Goal: Task Accomplishment & Management: Use online tool/utility

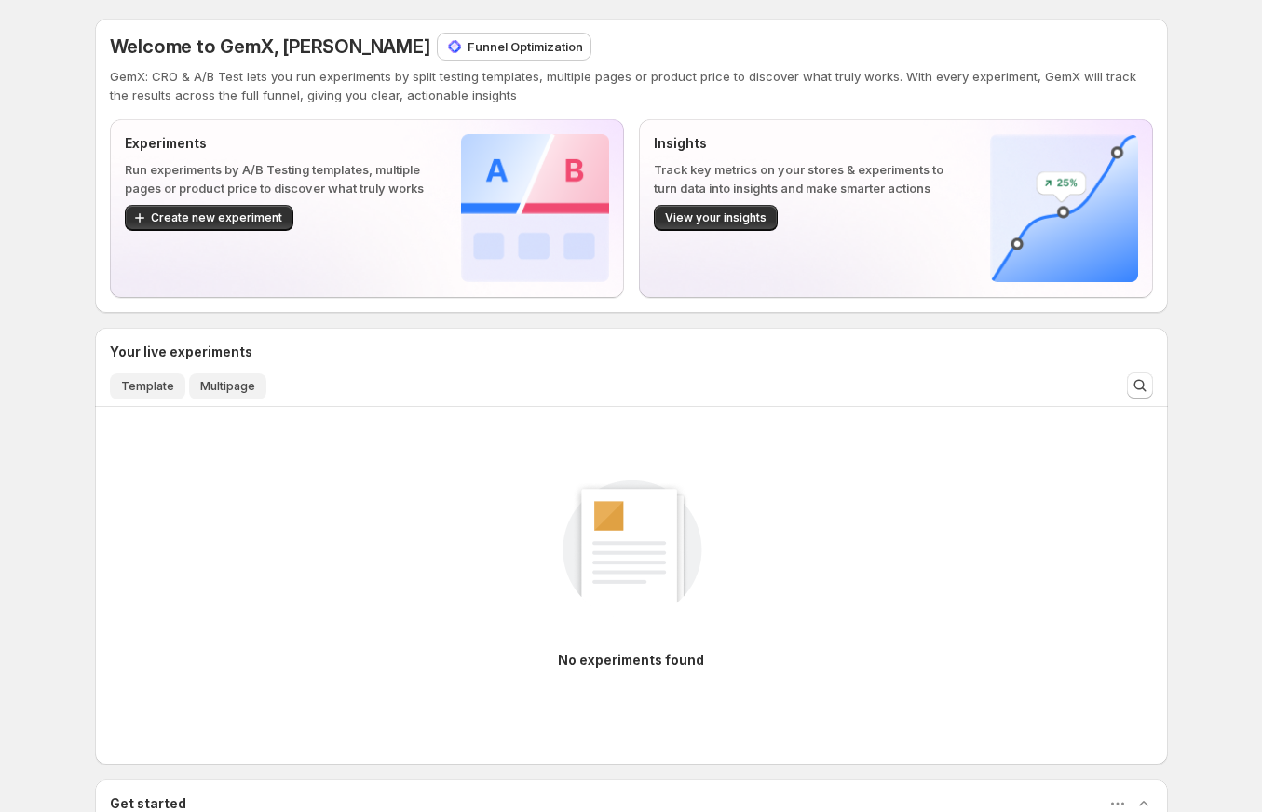
click at [161, 381] on span "Template" at bounding box center [147, 386] width 53 height 15
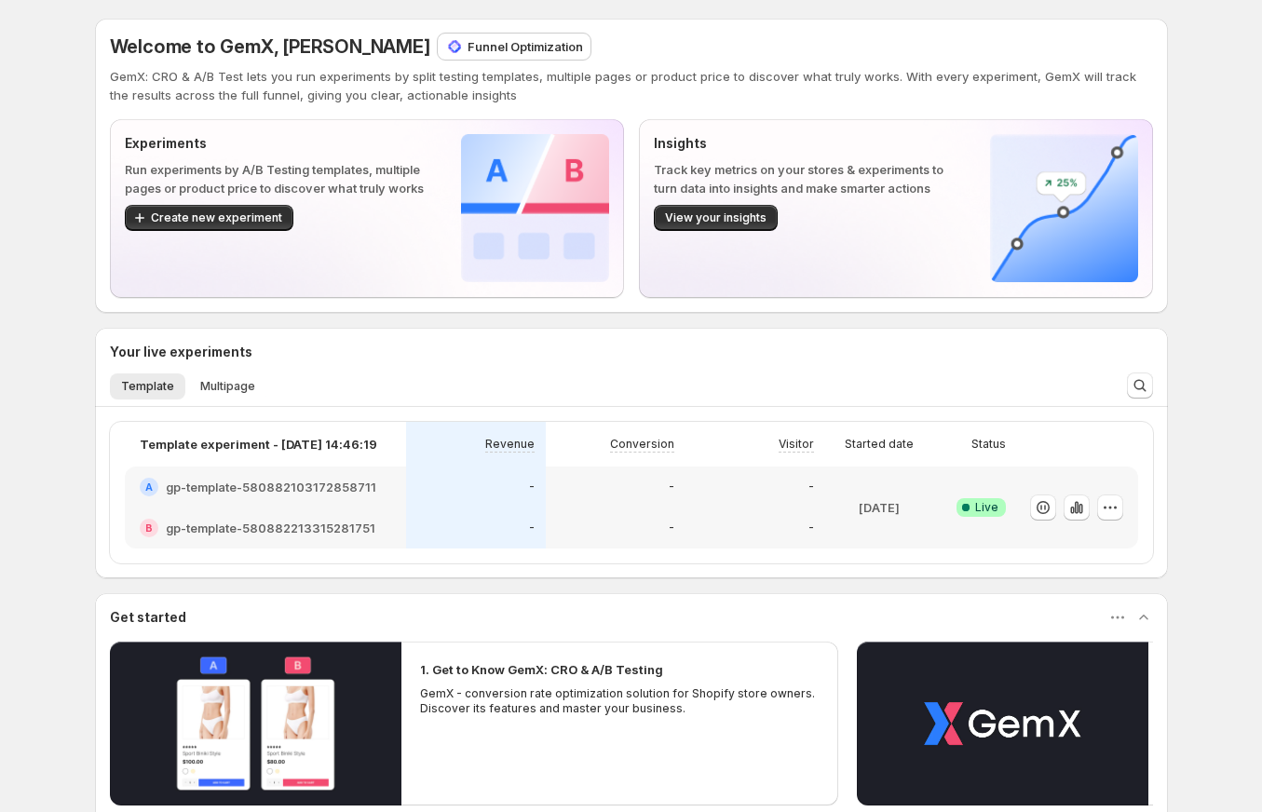
scroll to position [23, 0]
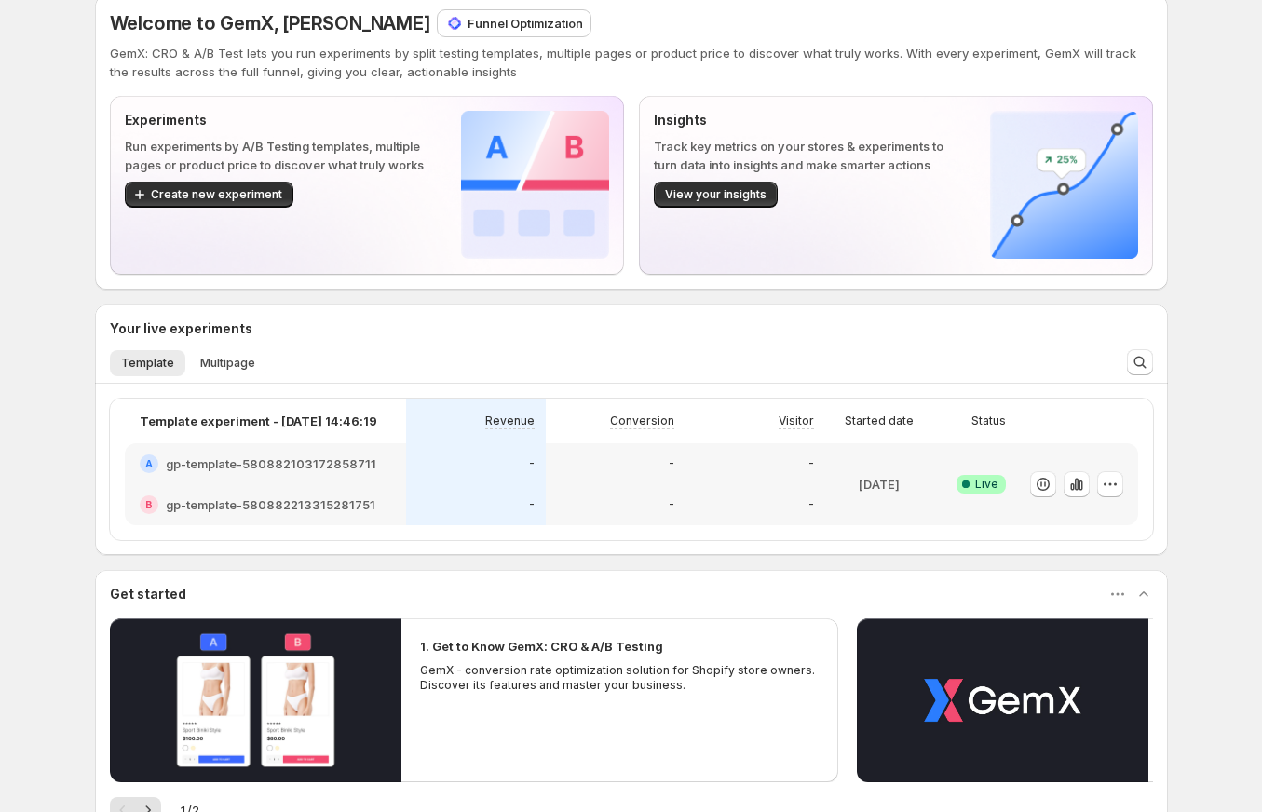
click at [279, 503] on h2 "gp-template-580882213315281751" at bounding box center [270, 504] width 209 height 19
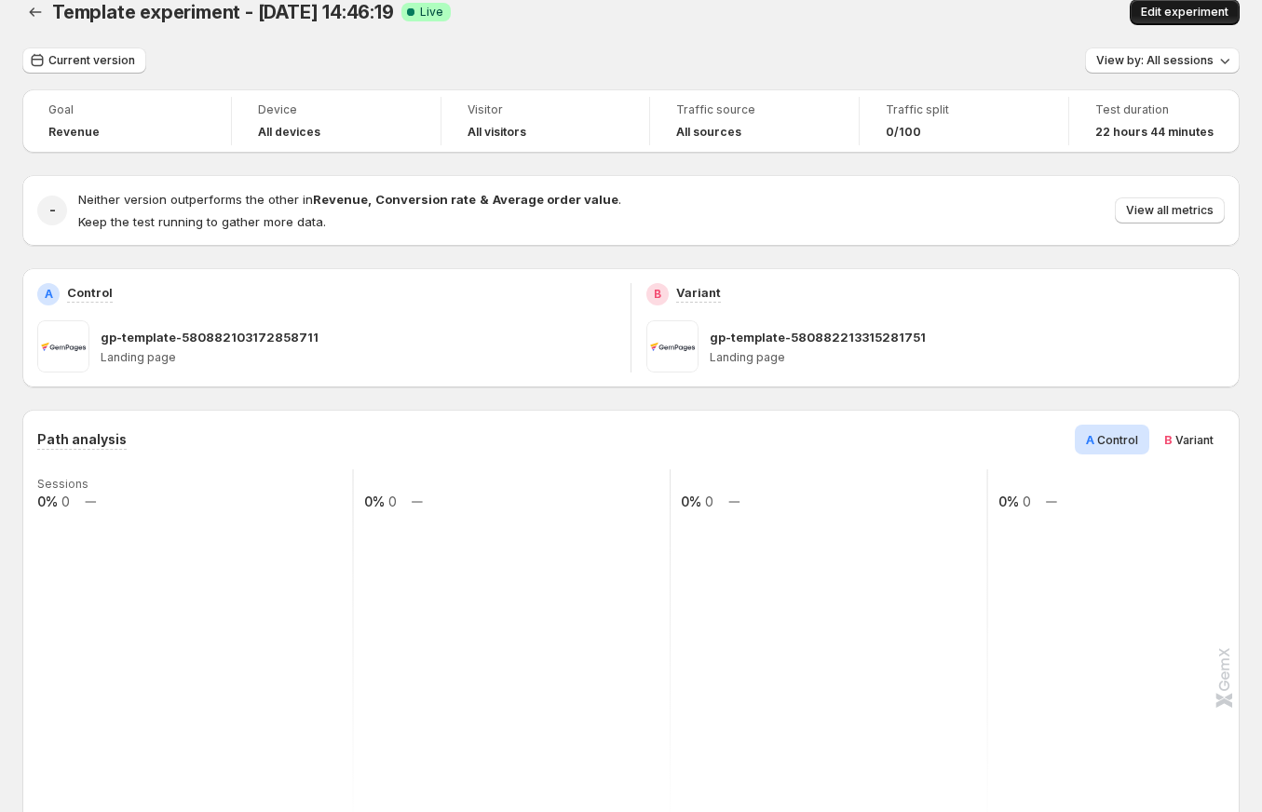
click at [1179, 9] on span "Edit experiment" at bounding box center [1185, 12] width 88 height 15
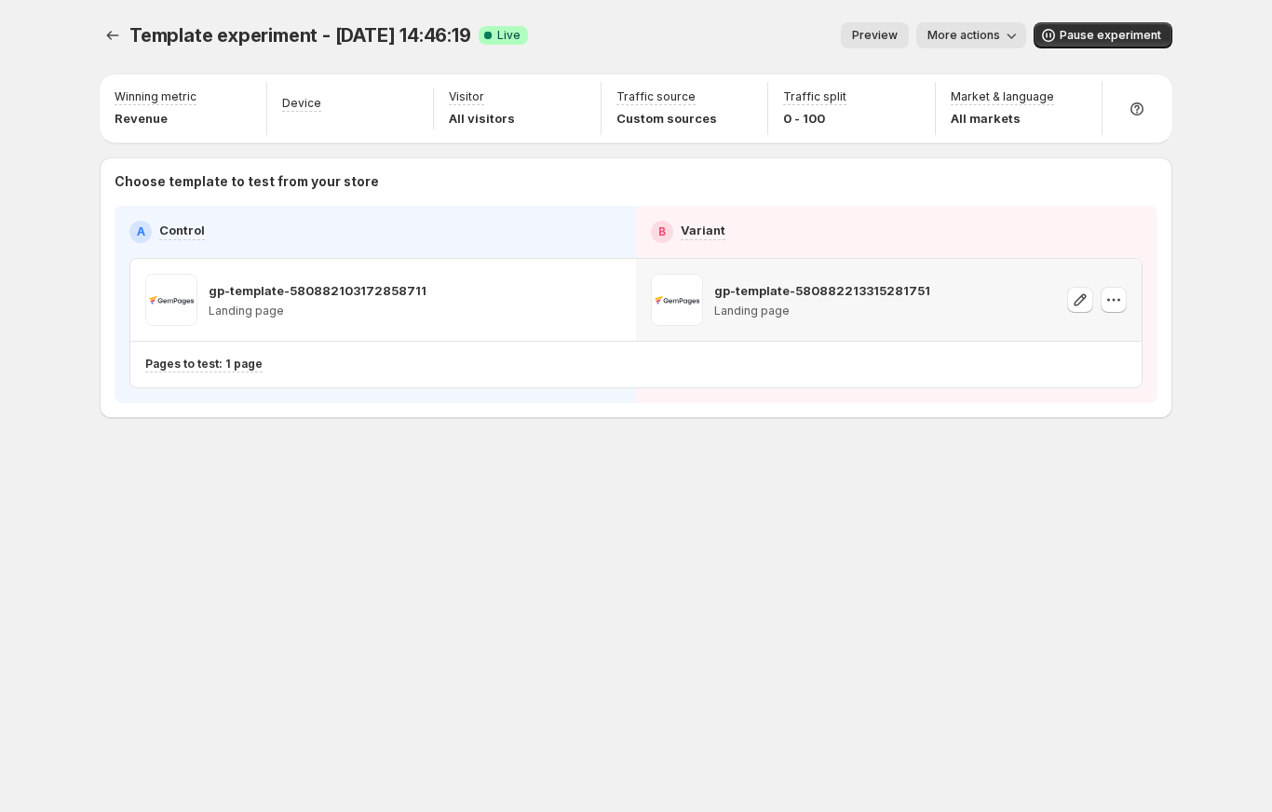
click at [853, 293] on p "gp-template-580882213315281751" at bounding box center [822, 290] width 216 height 19
copy p "[CREDIT_CARD_NUMBER]"
click at [874, 291] on p "gp-template-580882213315281751" at bounding box center [822, 290] width 216 height 19
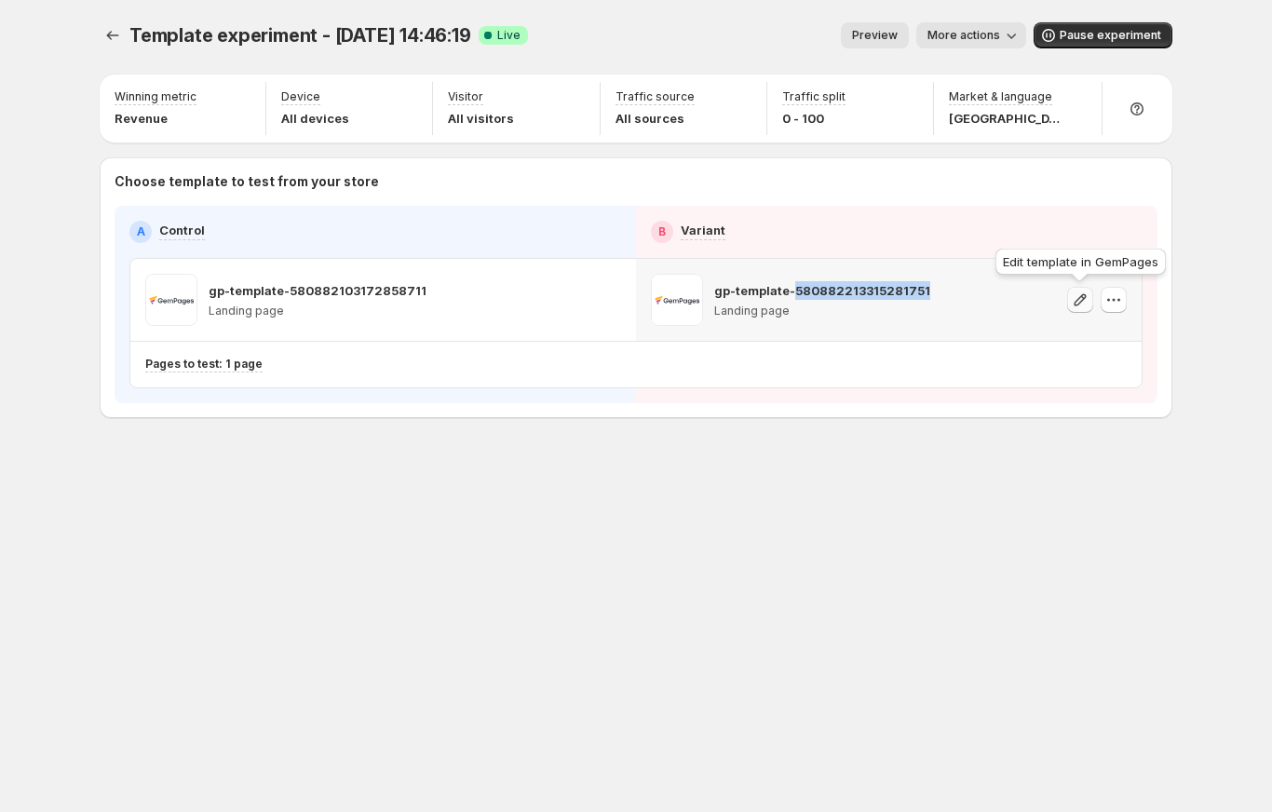
click at [1077, 298] on icon "button" at bounding box center [1080, 299] width 12 height 12
drag, startPoint x: 561, startPoint y: 416, endPoint x: 576, endPoint y: 377, distance: 42.2
click at [561, 416] on div "Choose template to test from your store A Control B Variant gp-template-5808821…" at bounding box center [636, 287] width 1073 height 261
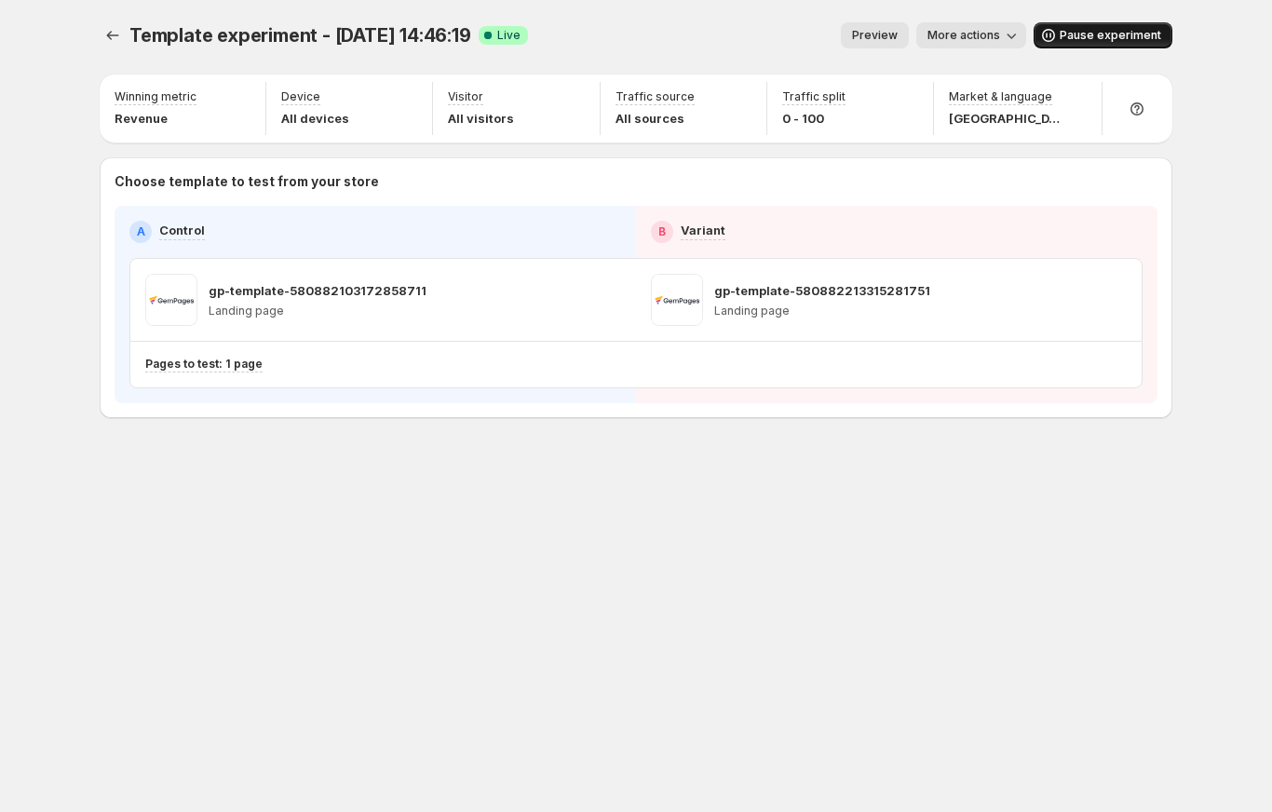
click at [1058, 37] on icon "button" at bounding box center [1048, 35] width 19 height 19
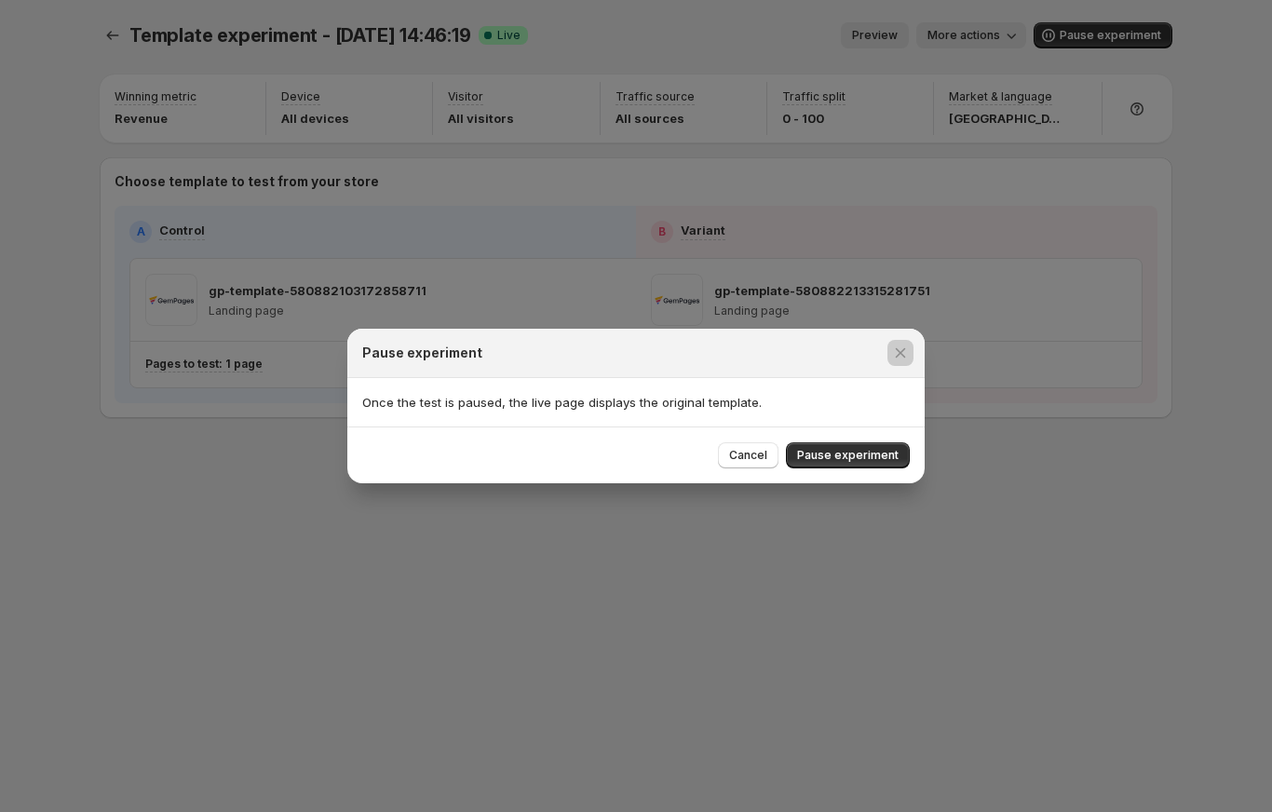
click at [635, 68] on div at bounding box center [636, 406] width 1272 height 812
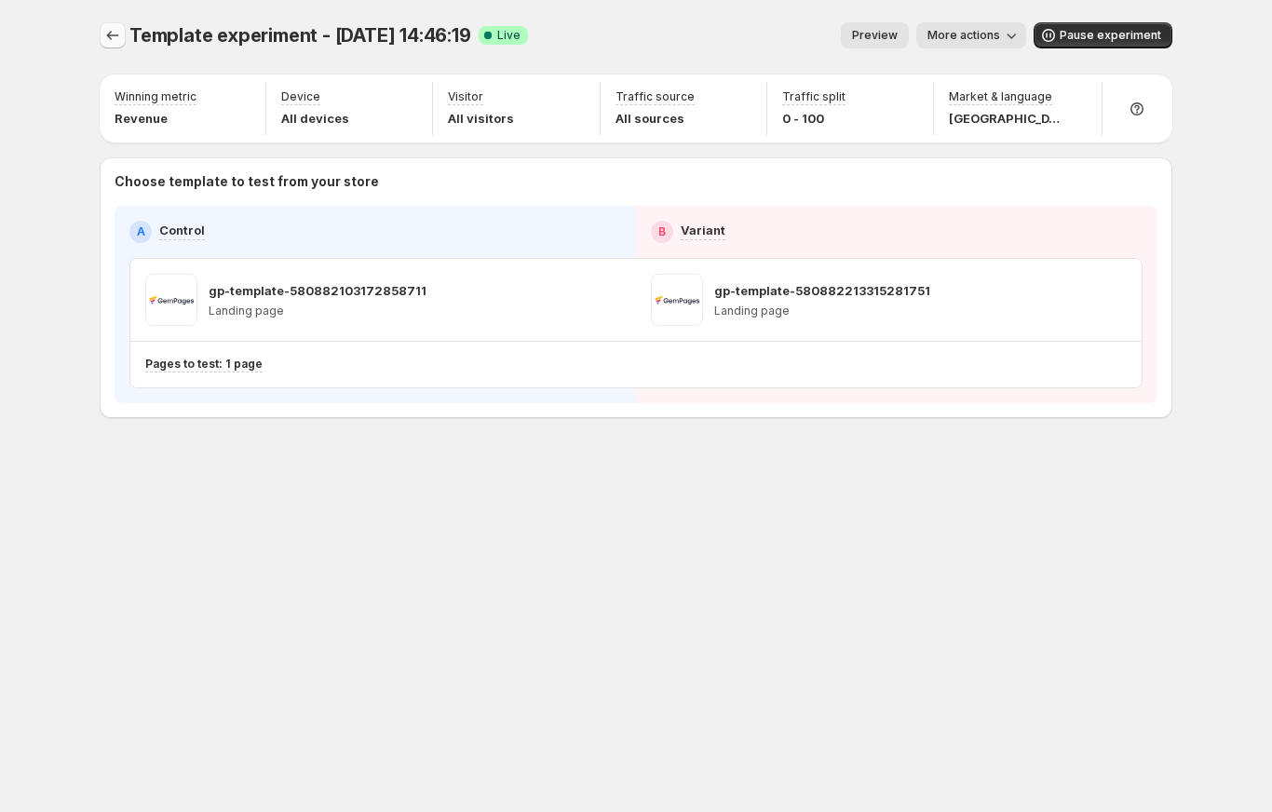
click at [115, 34] on icon "Experiments" at bounding box center [112, 35] width 19 height 19
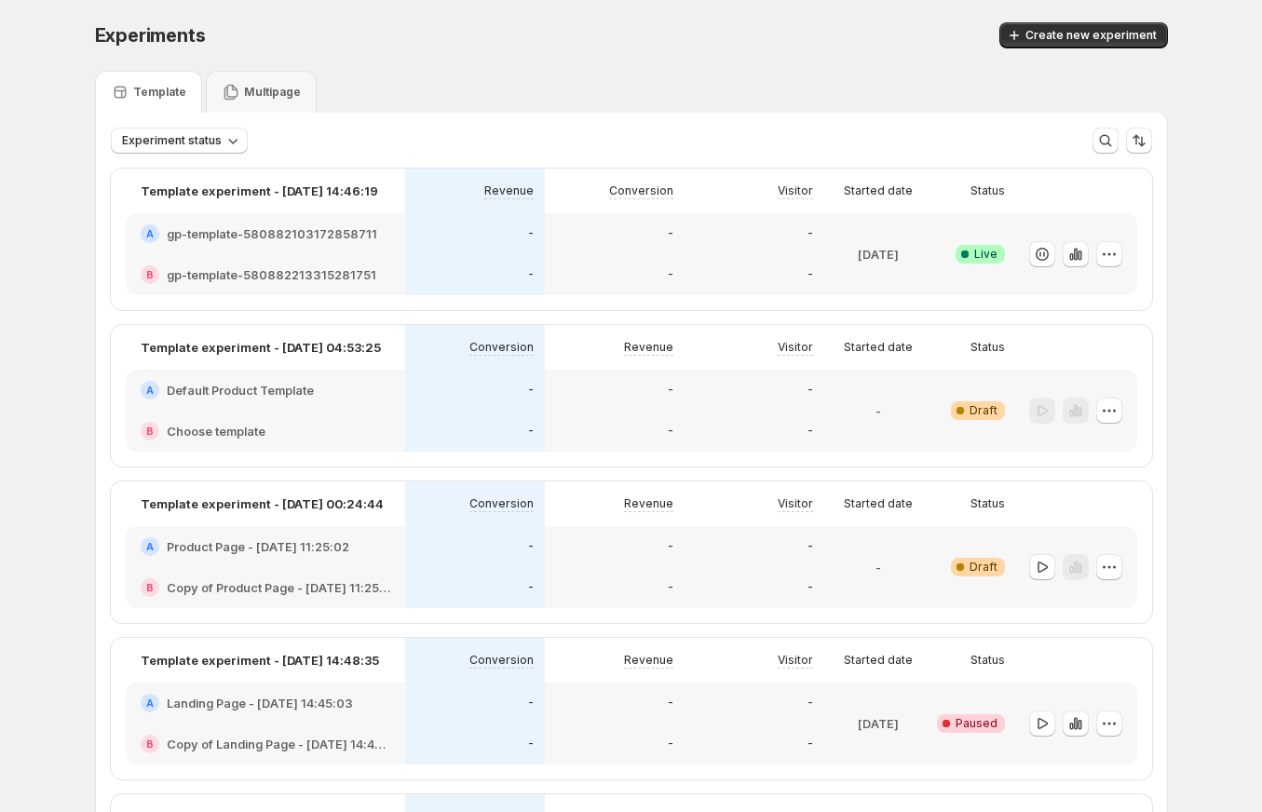
scroll to position [218, 0]
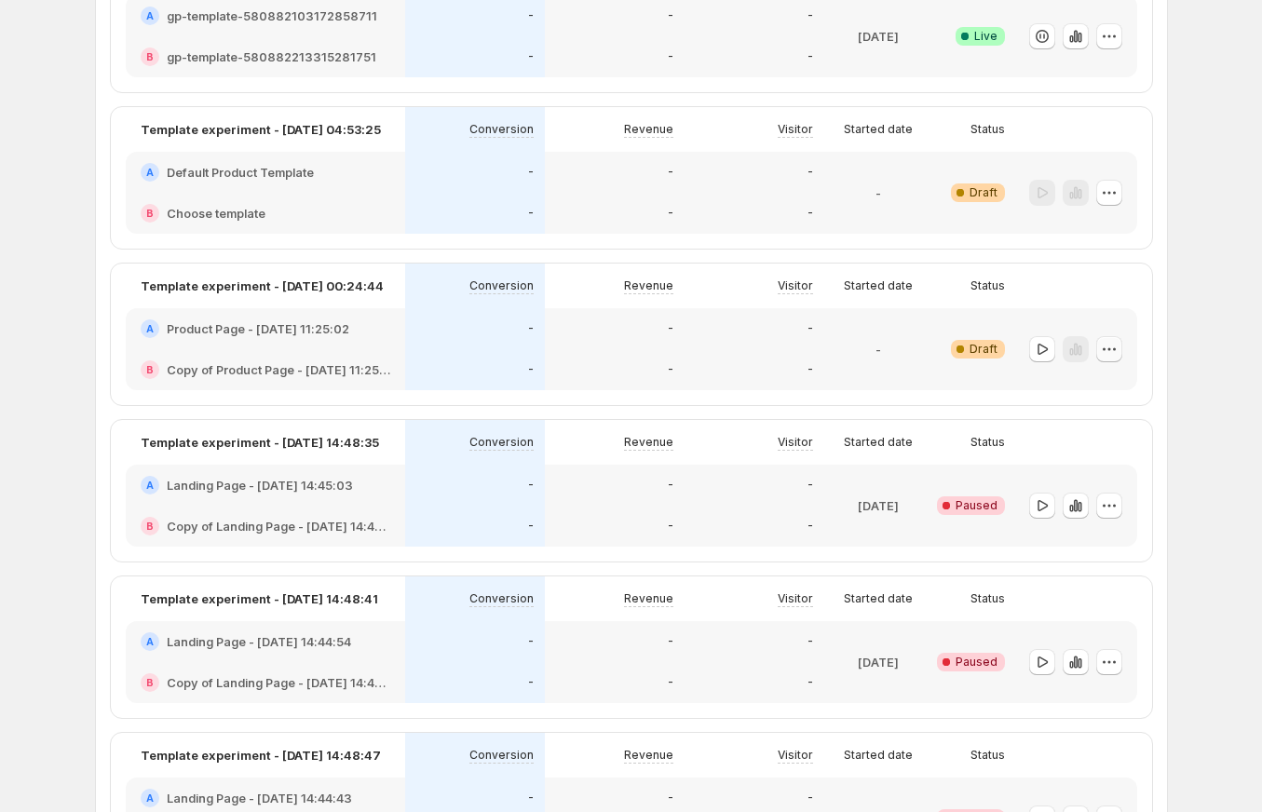
click at [1115, 349] on icon "button" at bounding box center [1109, 349] width 19 height 19
click at [1093, 391] on span "Edit" at bounding box center [1091, 388] width 20 height 15
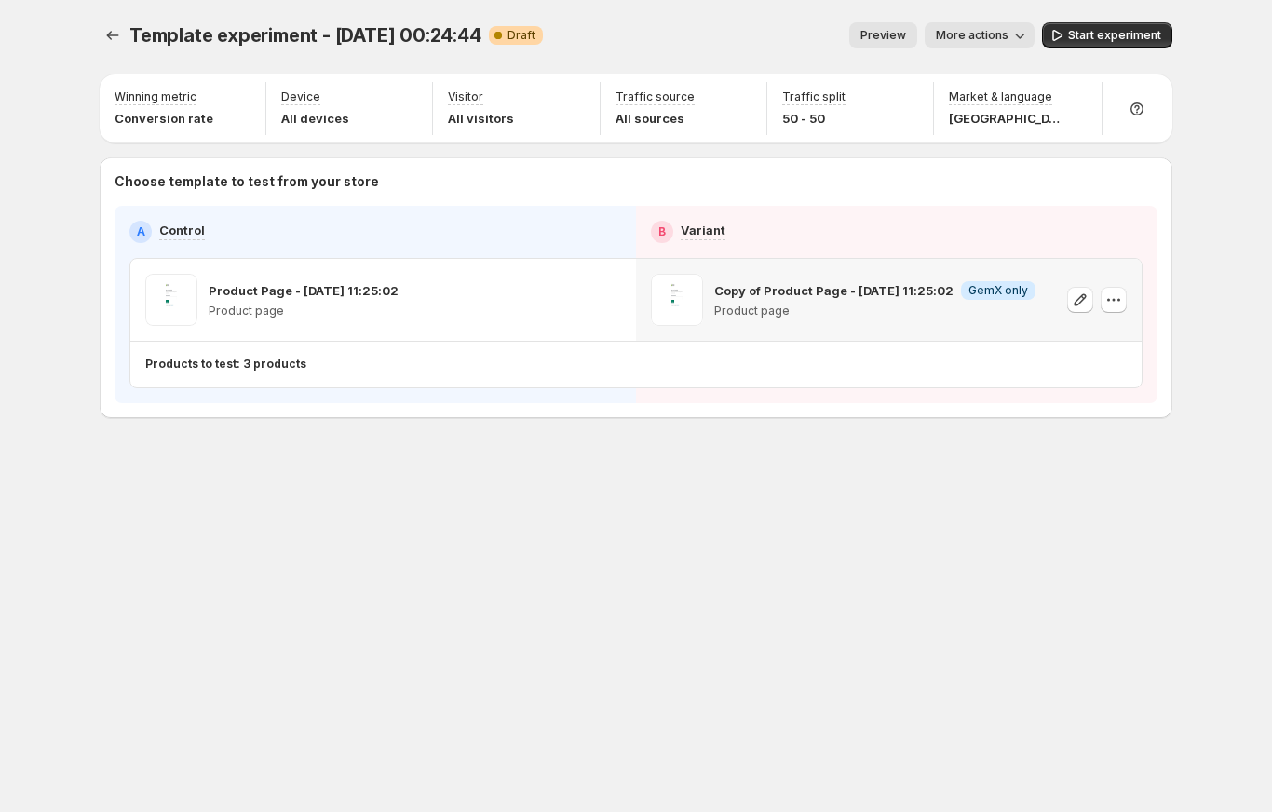
click at [892, 285] on p "Copy of Product Page - [DATE] 11:25:02" at bounding box center [833, 290] width 239 height 19
click at [1077, 299] on icon "button" at bounding box center [1080, 299] width 12 height 12
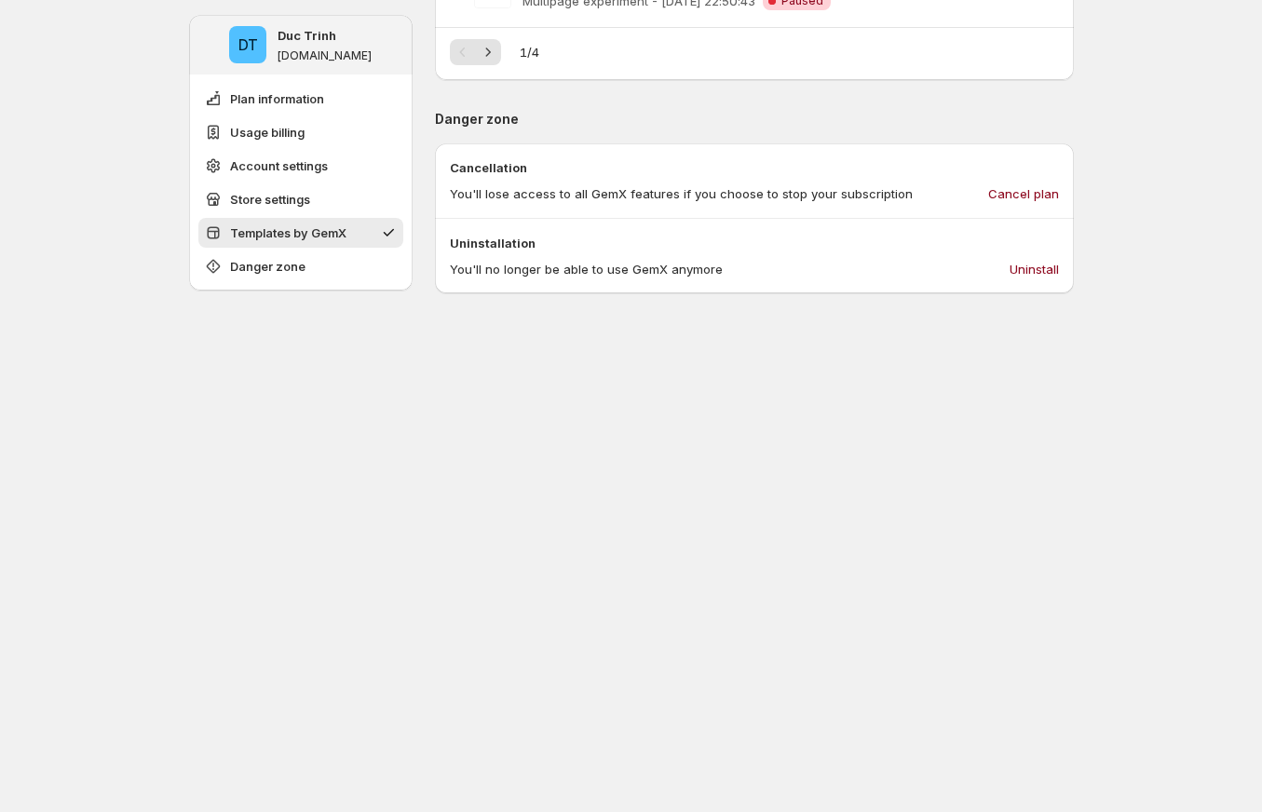
scroll to position [2183, 0]
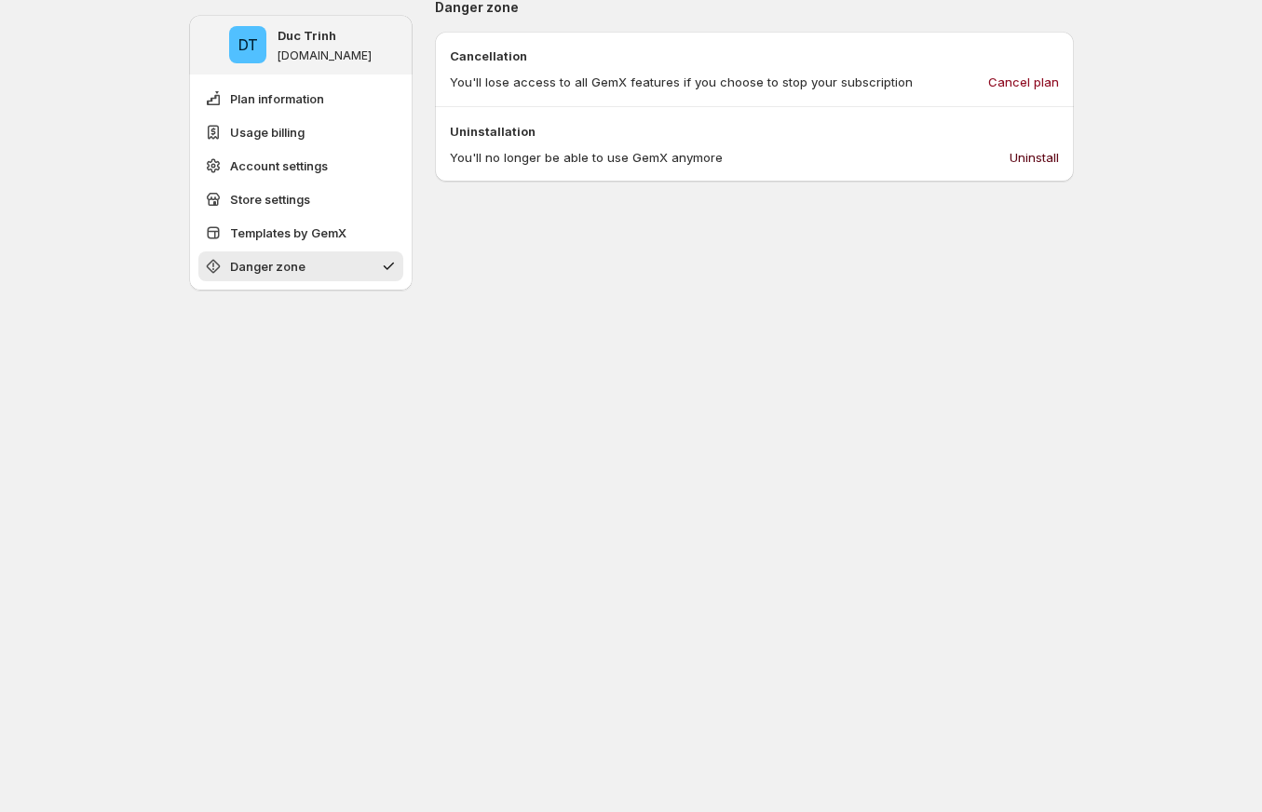
click at [1045, 155] on span "Uninstall" at bounding box center [1033, 157] width 49 height 19
click at [1056, 144] on button "Uninstall" at bounding box center [1034, 157] width 72 height 30
click at [625, 170] on div "Uninstallation You'll no longer be able to use GemX anymore Uninstall" at bounding box center [754, 144] width 639 height 74
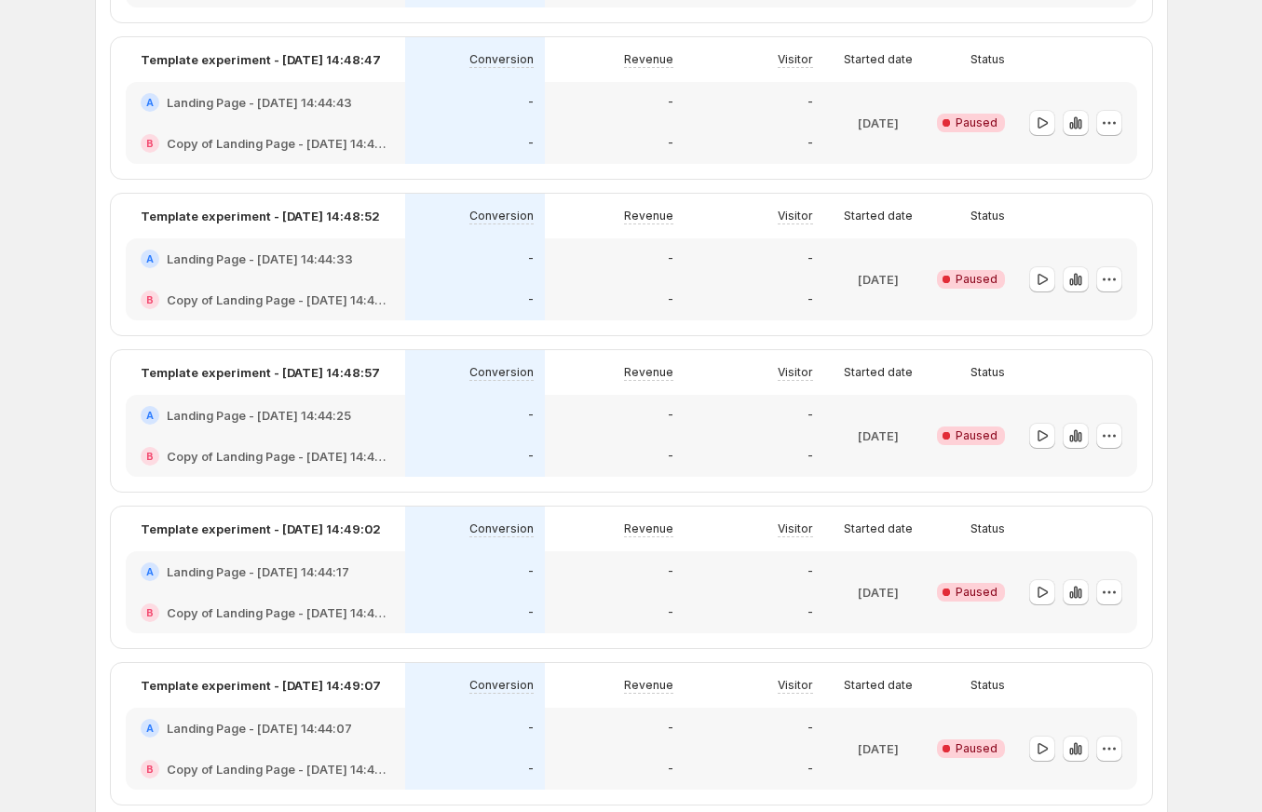
scroll to position [395, 0]
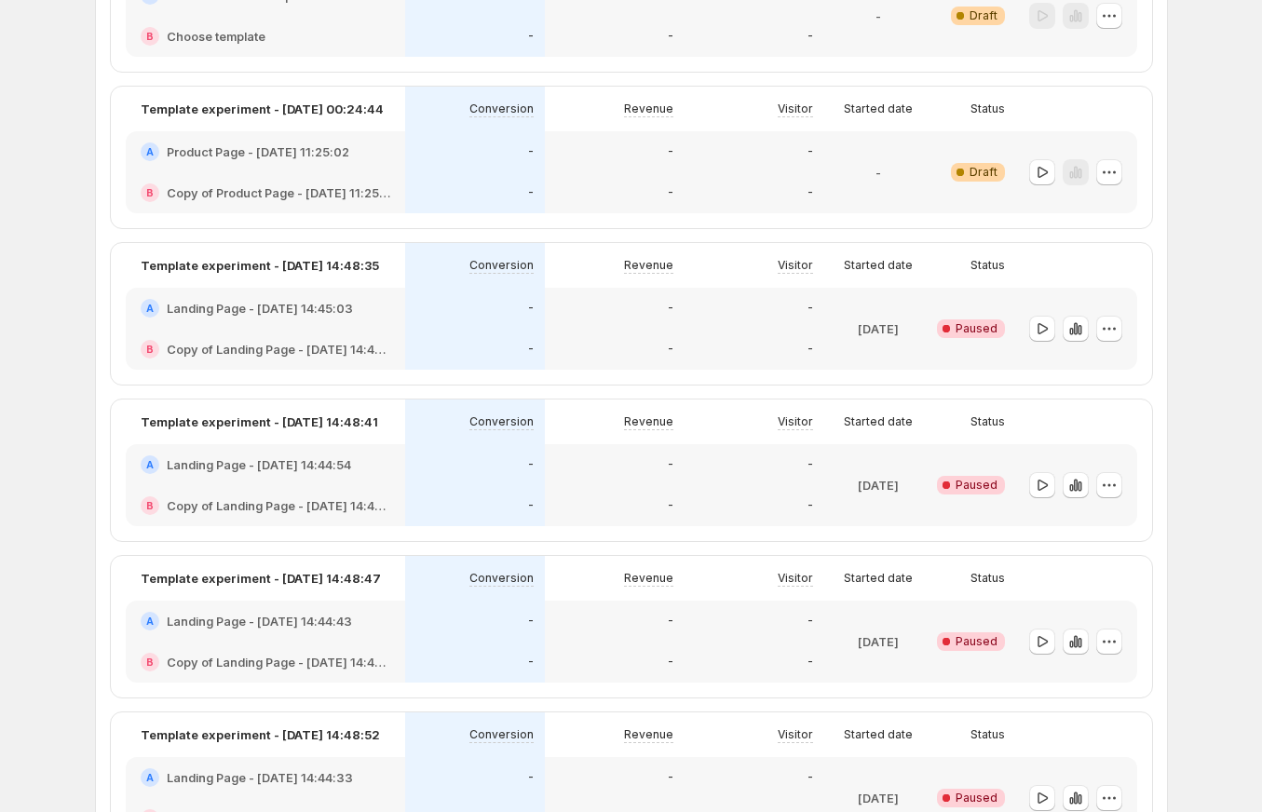
click at [967, 466] on div "Critical Complete Paused" at bounding box center [973, 485] width 61 height 60
click at [1110, 482] on icon "button" at bounding box center [1109, 485] width 19 height 19
click at [1096, 522] on span "Edit" at bounding box center [1091, 524] width 20 height 15
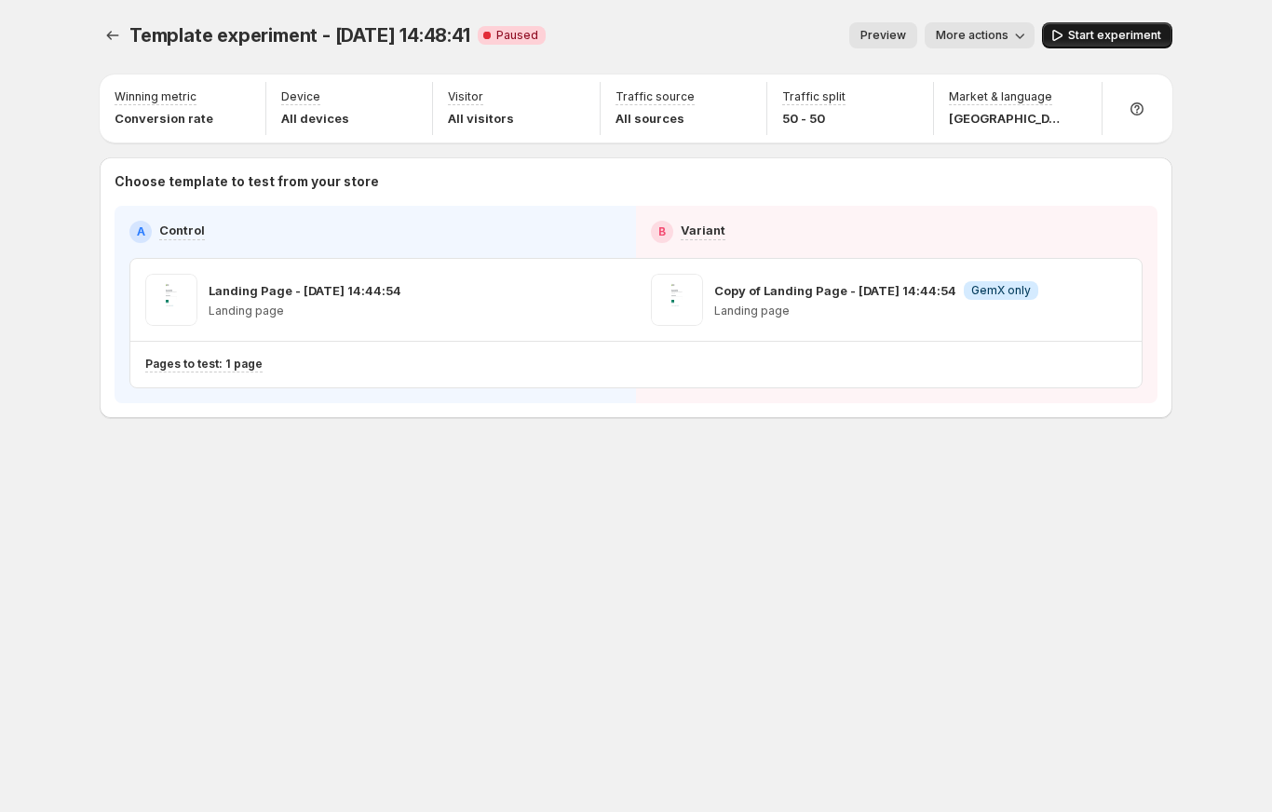
click at [1109, 33] on span "Start experiment" at bounding box center [1114, 35] width 93 height 15
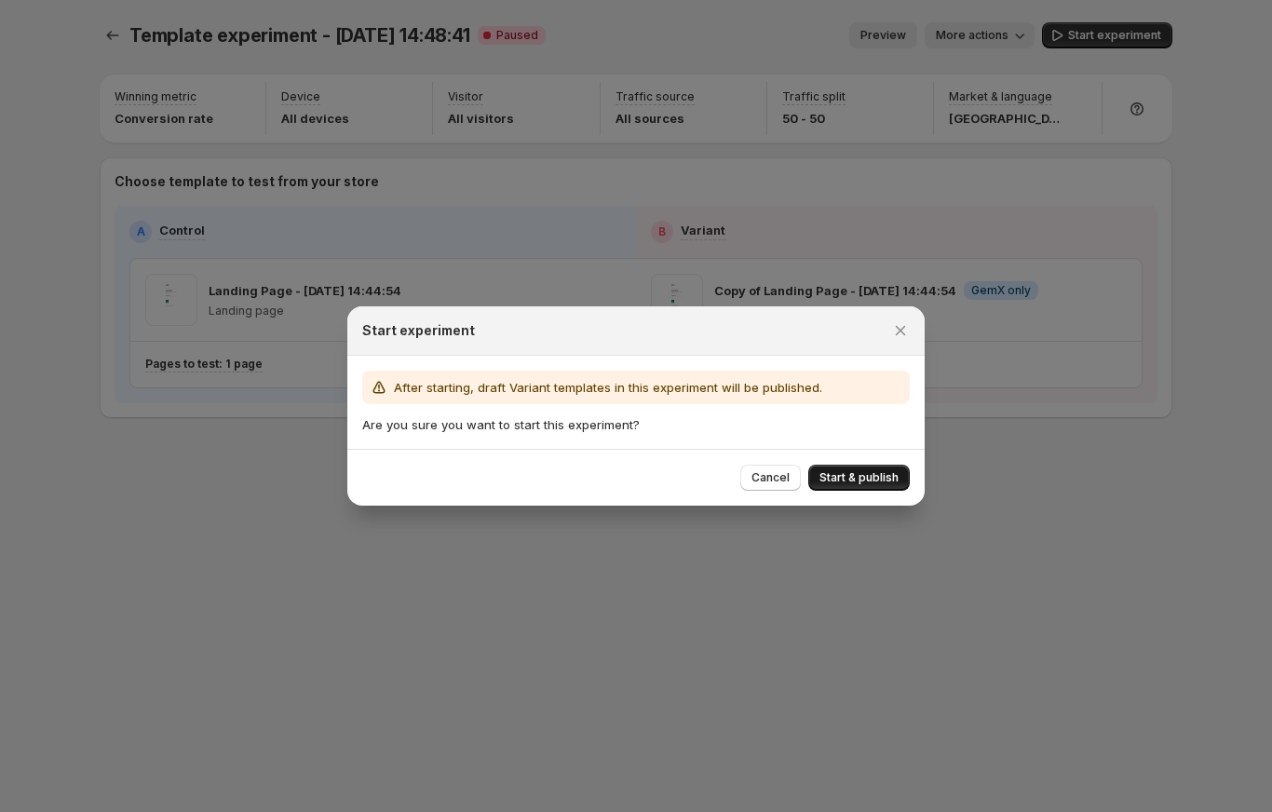
click at [866, 477] on span "Start & publish" at bounding box center [858, 477] width 79 height 15
